Goal: Task Accomplishment & Management: Use online tool/utility

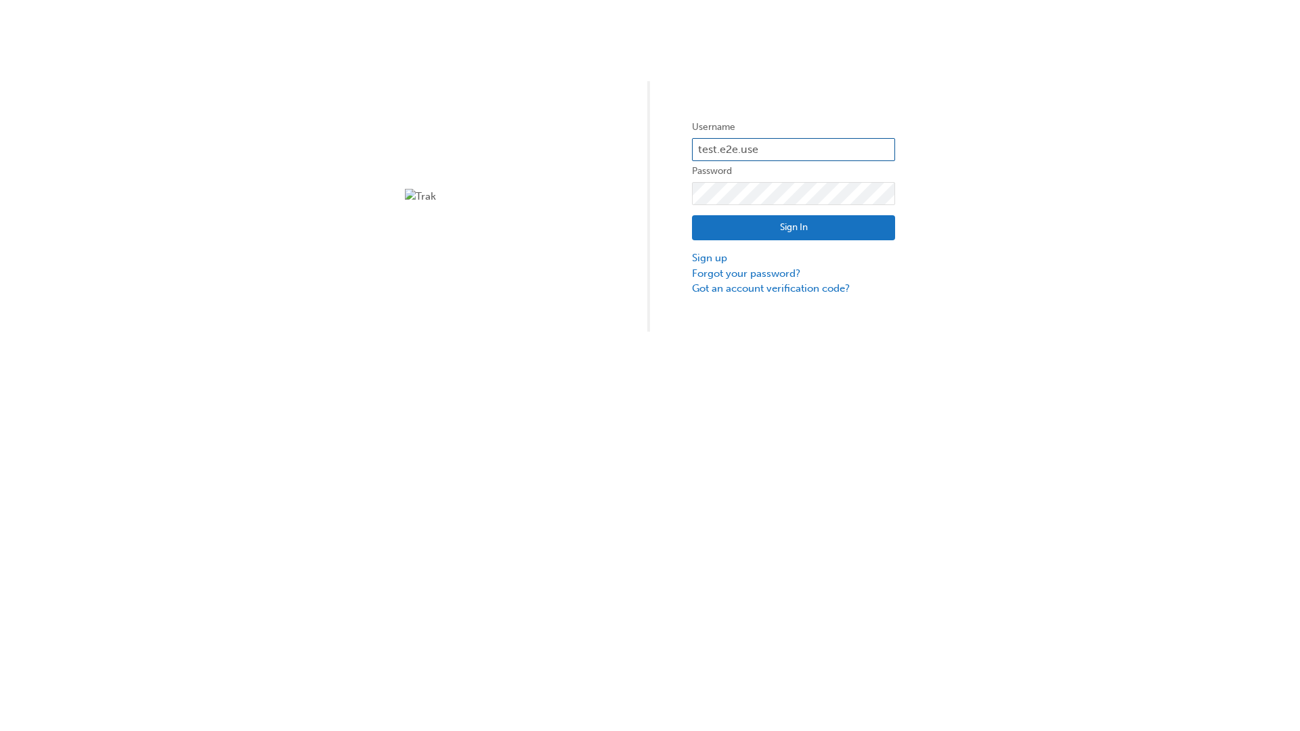
type input "test.e2e.user31"
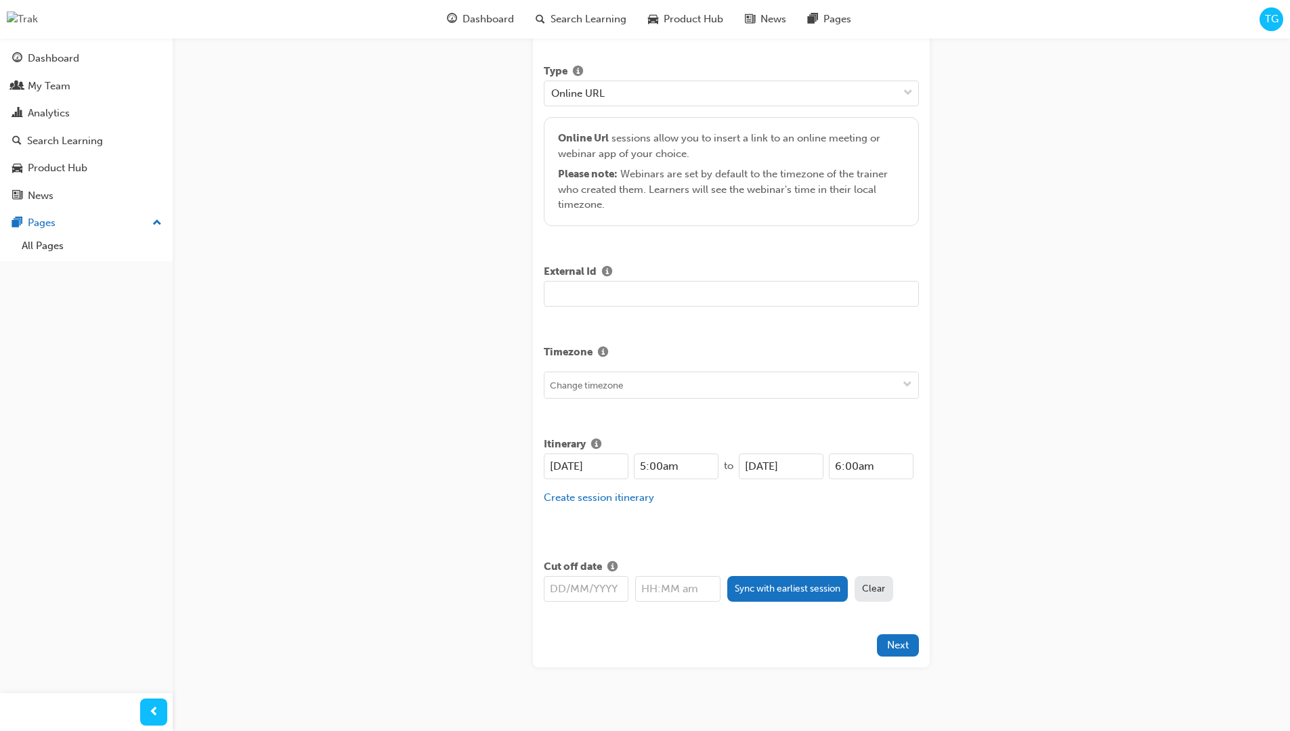
type input "Title for testing purposes"
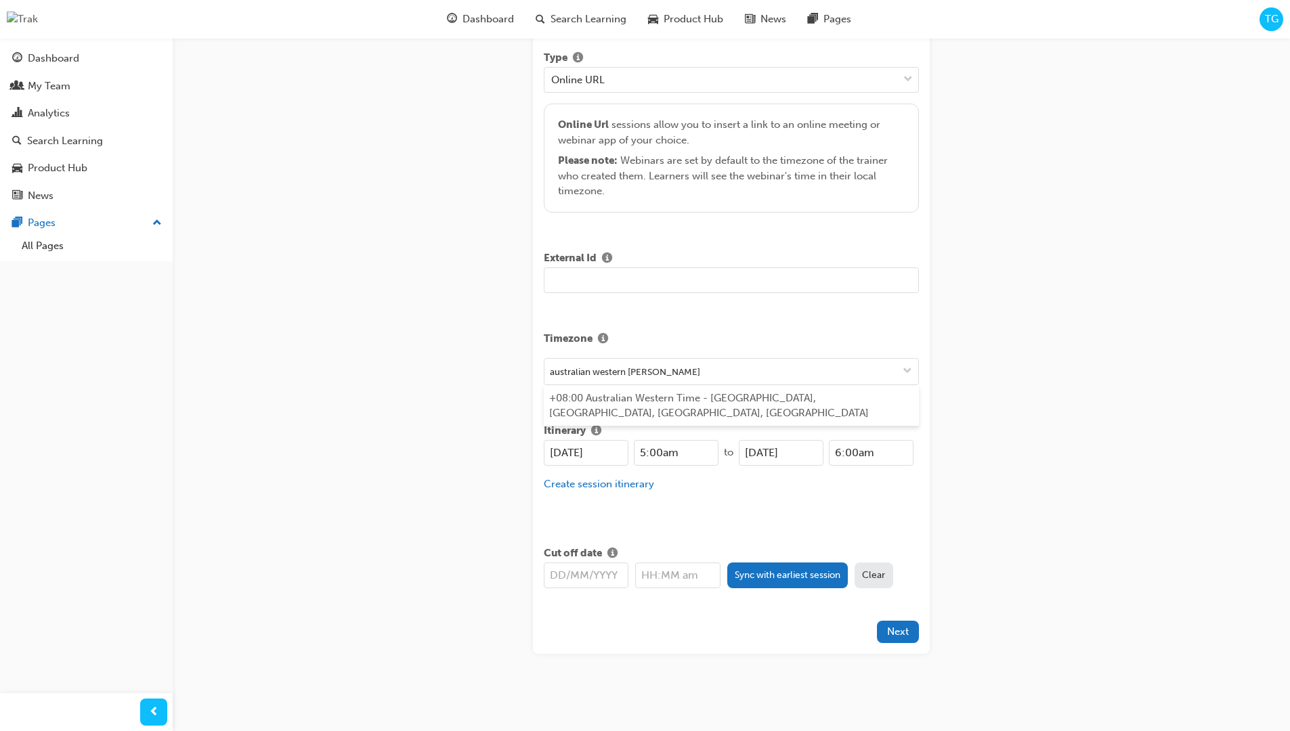
type input "australian western time"
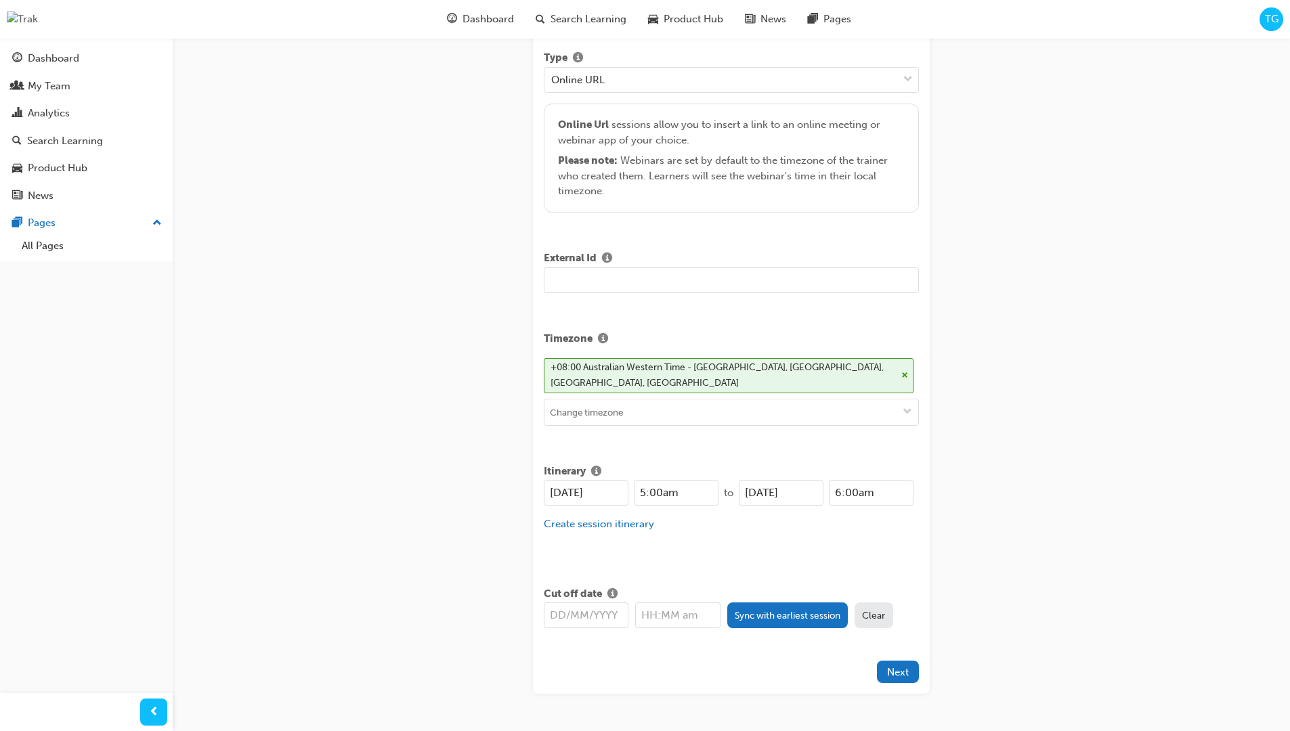
type input "22/09/2025"
type input "5:00am"
